Goal: Complete application form

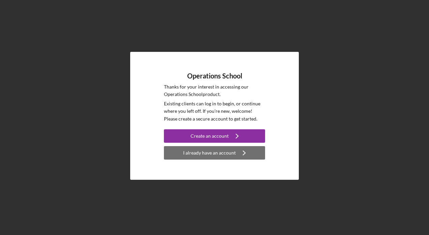
click at [215, 155] on div "I already have an account" at bounding box center [209, 152] width 53 height 13
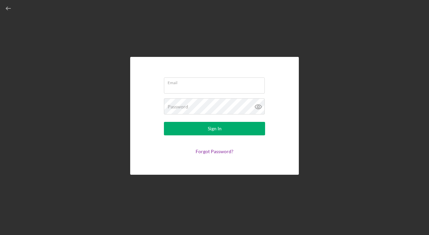
type input "[EMAIL_ADDRESS][DOMAIN_NAME]"
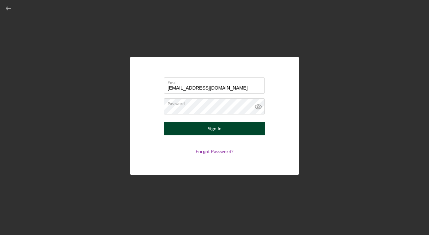
click at [205, 129] on button "Sign In" at bounding box center [214, 128] width 101 height 13
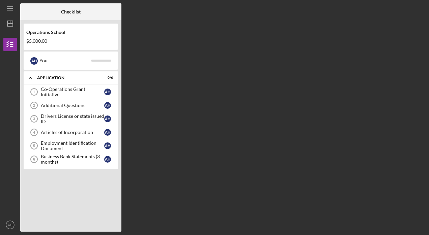
click at [11, 114] on div at bounding box center [9, 93] width 13 height 84
click at [86, 91] on div "Co-Operations Grant Initiative" at bounding box center [72, 92] width 63 height 11
